Goal: Ask a question: Seek information or help from site administrators or community

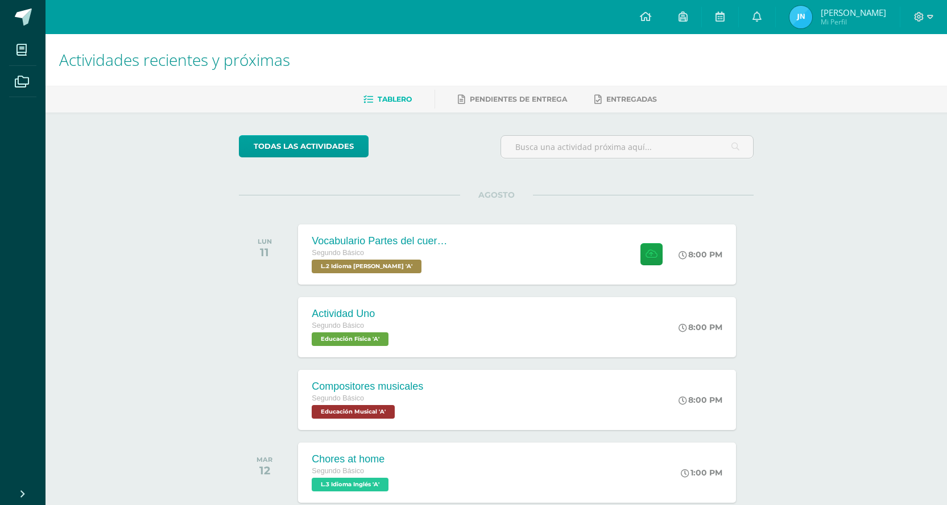
scroll to position [114, 0]
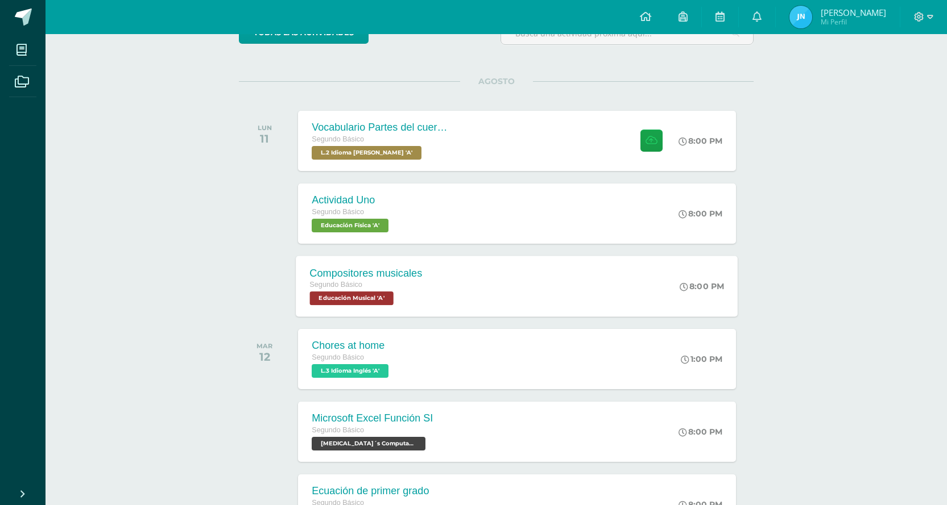
click at [442, 285] on div "Compositores musicales Segundo Básico Educación Musical 'A' 8:00 PM Compositore…" at bounding box center [517, 286] width 442 height 61
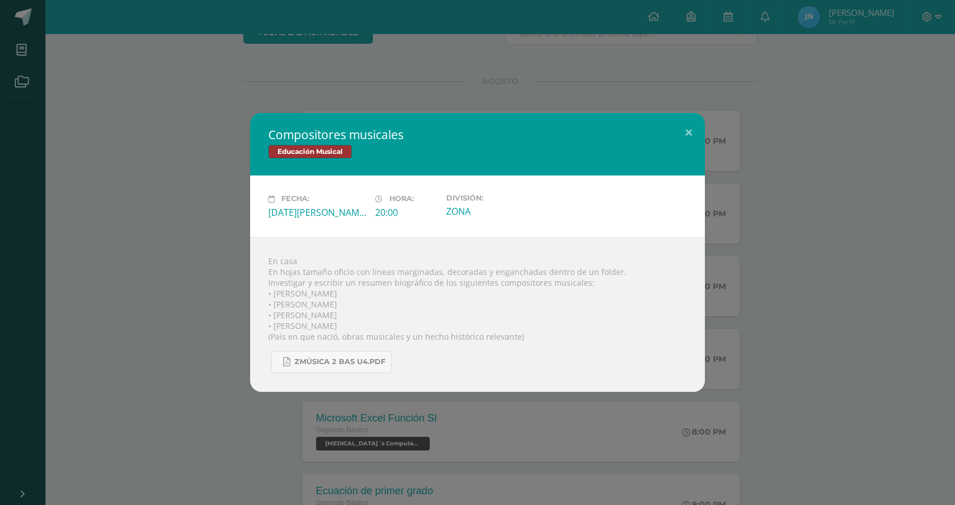
click at [118, 266] on div "Compositores musicales Educación Musical Fecha: [DATE][PERSON_NAME] Hora: 20:00…" at bounding box center [478, 252] width 946 height 279
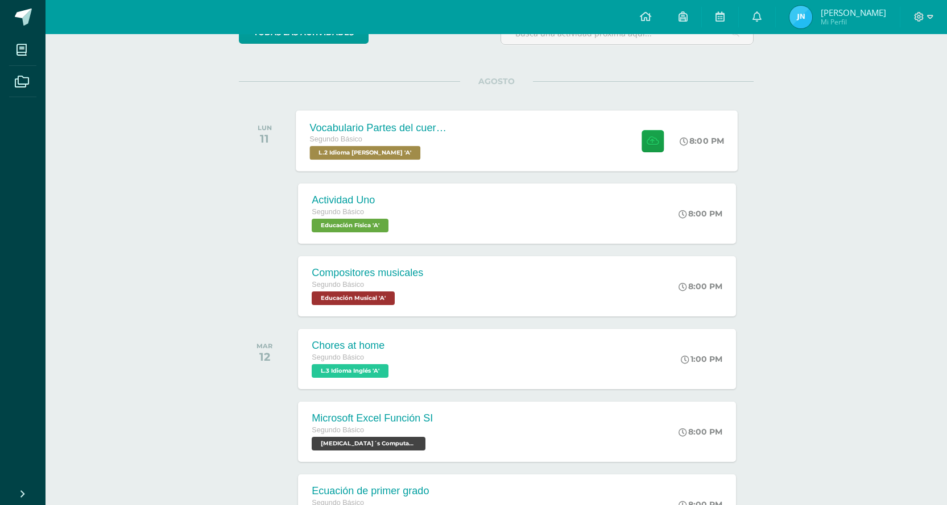
click at [475, 139] on div "Vocabulario Partes del cuerpo Segundo Básico L.2 Idioma [PERSON_NAME] 'A' 8:00 …" at bounding box center [517, 140] width 442 height 61
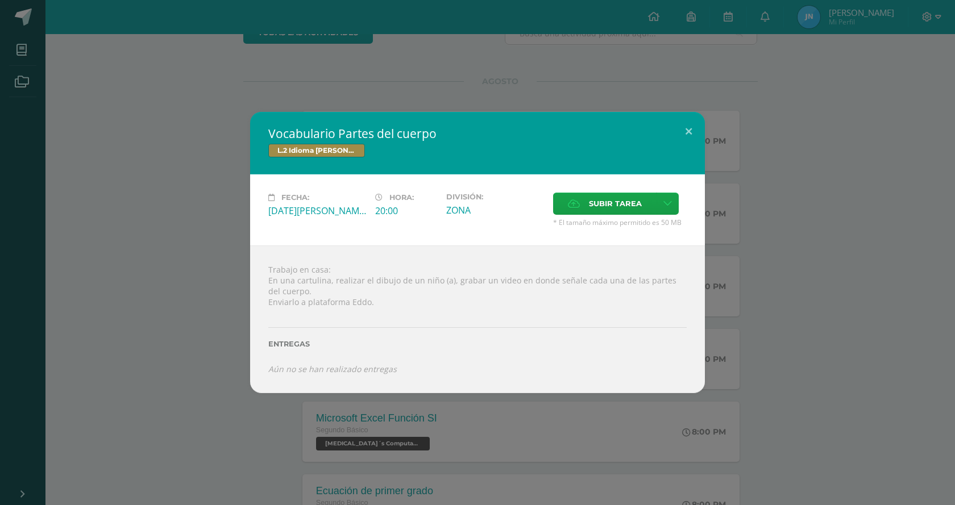
click at [129, 267] on div "Vocabulario Partes del cuerpo L.2 Idioma [PERSON_NAME] Fecha: [DATE][PERSON_NAM…" at bounding box center [478, 252] width 946 height 281
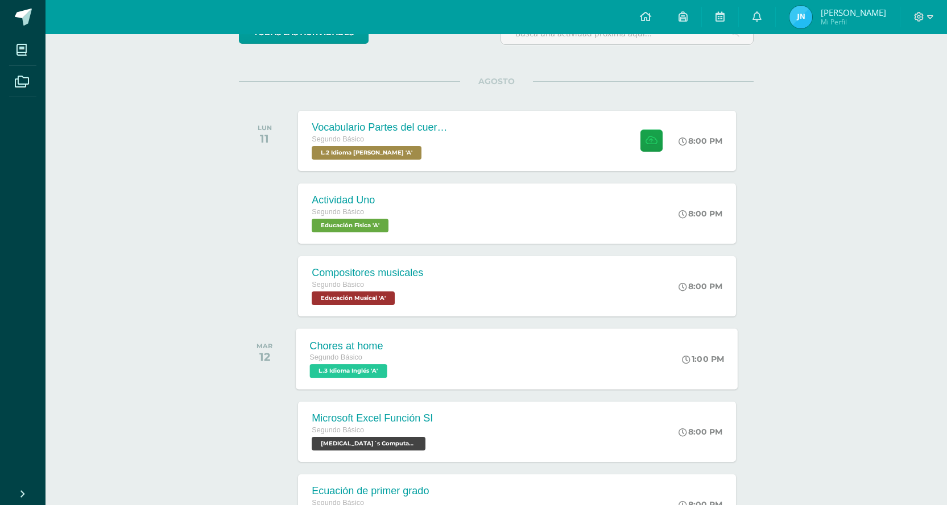
click at [459, 364] on div "Chores at home Segundo Básico L.3 Idioma Inglés 'A' 1:00 PM Chores at home L.3 …" at bounding box center [517, 359] width 442 height 61
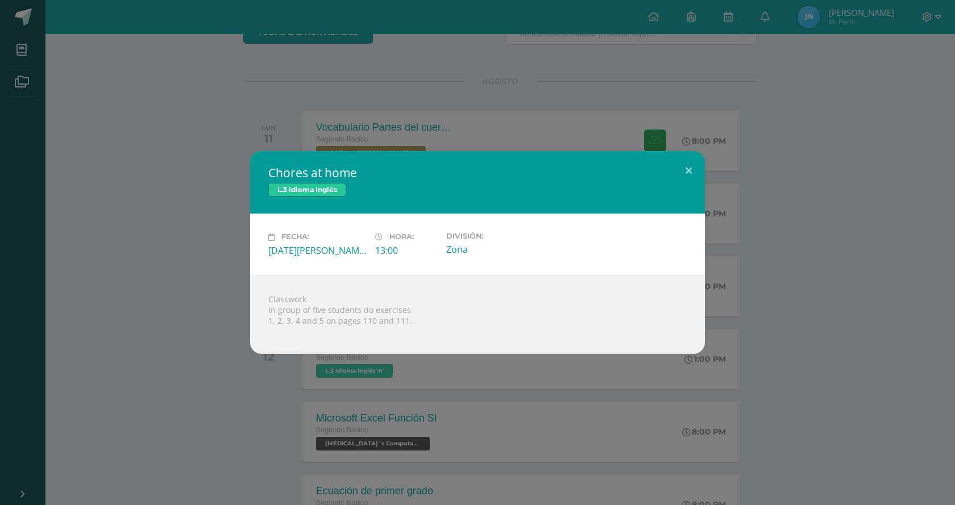
drag, startPoint x: 194, startPoint y: 205, endPoint x: 198, endPoint y: 198, distance: 7.6
click at [196, 200] on div "Chores at home L.3 Idioma Inglés Fecha: [DATE][PERSON_NAME] Hora: 13:00 Divisió…" at bounding box center [478, 252] width 946 height 202
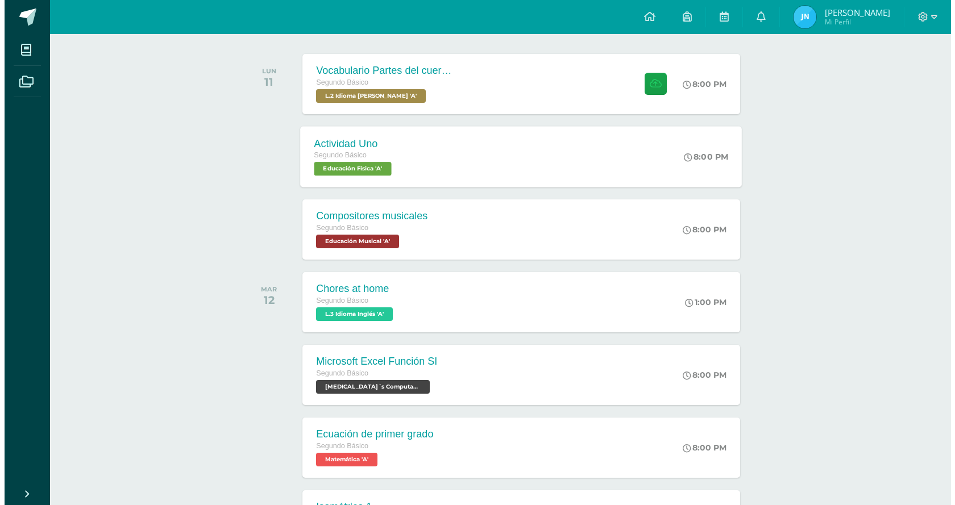
scroll to position [57, 0]
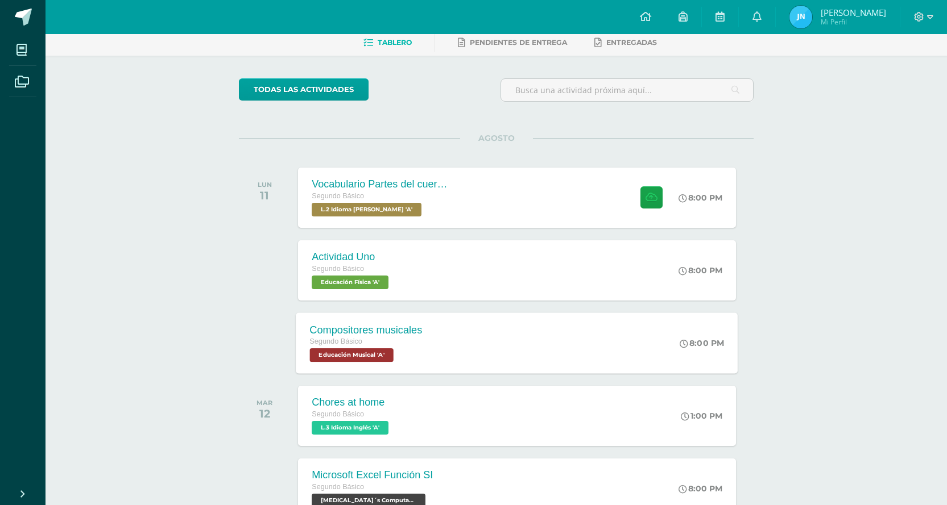
click at [412, 336] on div "Segundo Básico" at bounding box center [366, 342] width 113 height 13
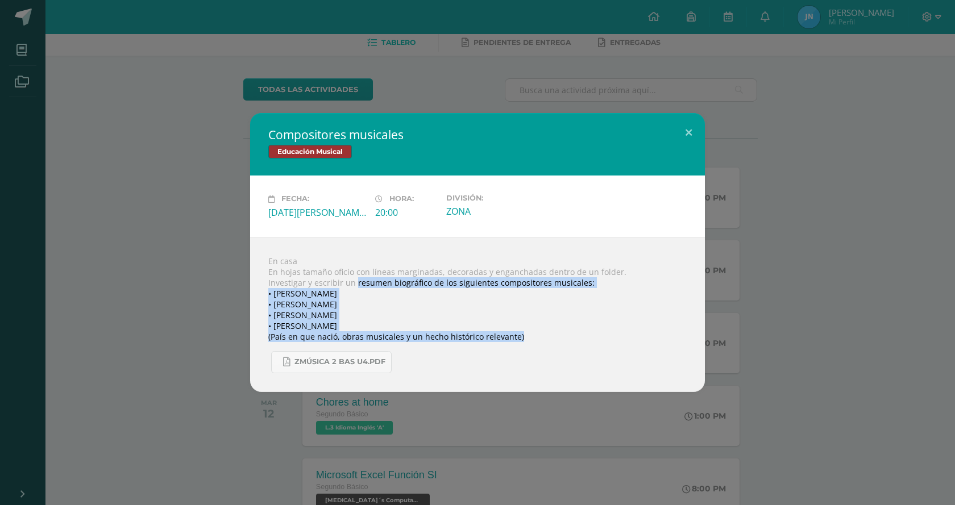
drag, startPoint x: 354, startPoint y: 285, endPoint x: 556, endPoint y: 348, distance: 211.9
type textarea "resumen biográfico de los siguientes compositores musicales: • [PERSON_NAME] • …"
click at [556, 348] on div "En casa En hojas tamaño oficio con líneas marginadas, decoradas y enganchadas d…" at bounding box center [477, 314] width 455 height 155
drag, startPoint x: 352, startPoint y: 285, endPoint x: 597, endPoint y: 357, distance: 255.2
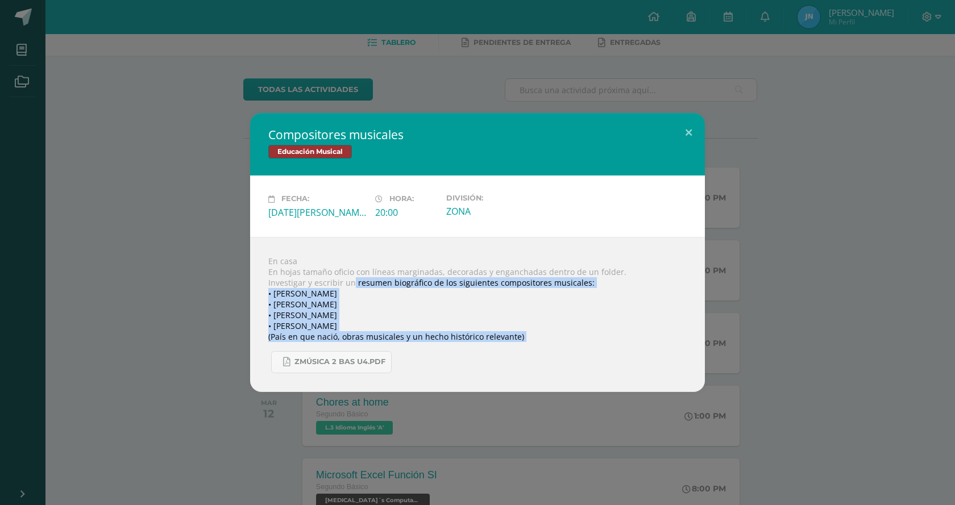
click at [597, 357] on div "En casa En hojas tamaño oficio con líneas marginadas, decoradas y enganchadas d…" at bounding box center [477, 314] width 455 height 155
copy body "resumen biográfico de los siguientes compositores musicales: • [PERSON_NAME] • …"
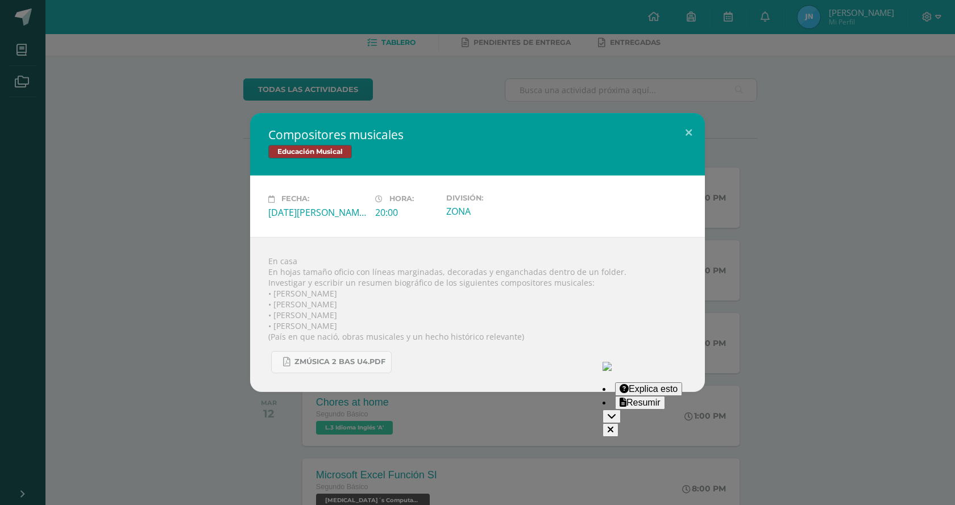
click at [155, 230] on div "Compositores musicales Educación Musical Fecha: [DATE][PERSON_NAME] Hora: 20:00…" at bounding box center [478, 252] width 946 height 279
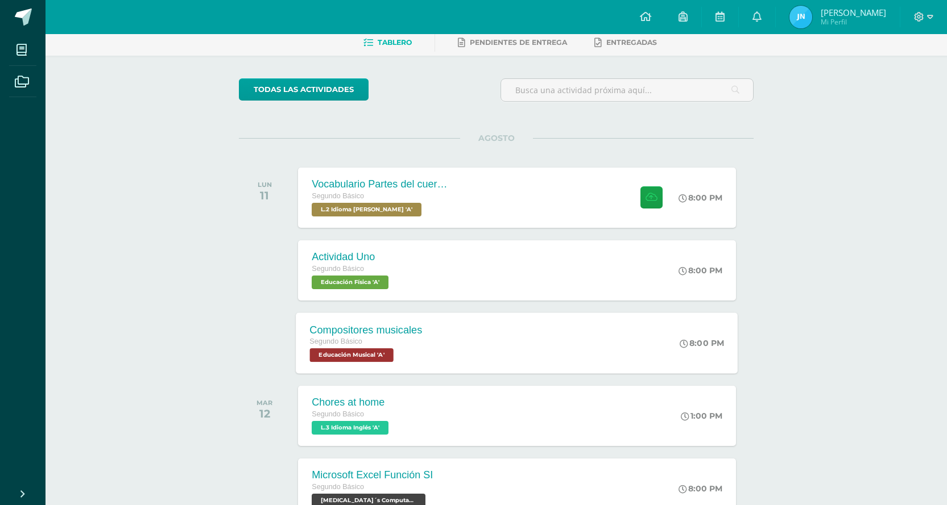
drag, startPoint x: 412, startPoint y: 350, endPoint x: 412, endPoint y: 344, distance: 6.3
click at [412, 350] on div "Segundo Básico Educación Musical 'A'" at bounding box center [366, 349] width 113 height 26
